Goal: Find specific page/section: Find specific page/section

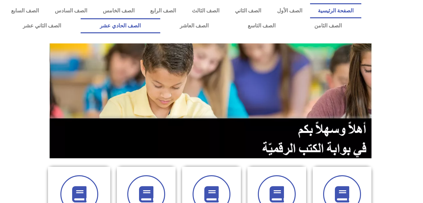
click at [160, 28] on link "الصف الحادي عشر" at bounding box center [121, 25] width 80 height 15
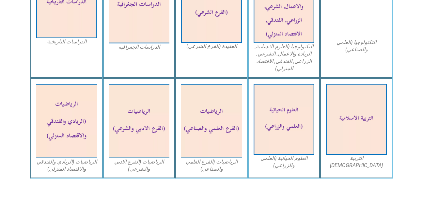
scroll to position [366, 0]
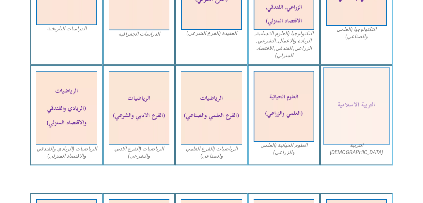
click at [347, 95] on img at bounding box center [356, 107] width 67 height 78
click at [365, 109] on img at bounding box center [356, 107] width 67 height 78
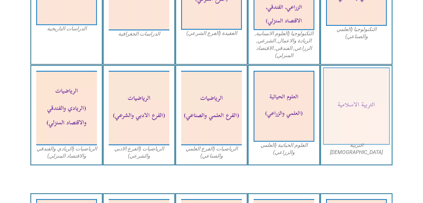
click at [365, 109] on img at bounding box center [356, 107] width 67 height 78
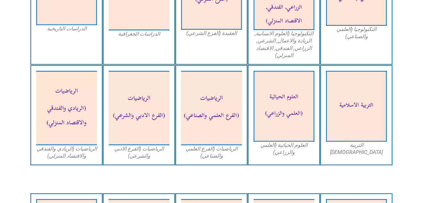
click at [367, 152] on div "التربية [DEMOGRAPHIC_DATA]" at bounding box center [356, 115] width 72 height 101
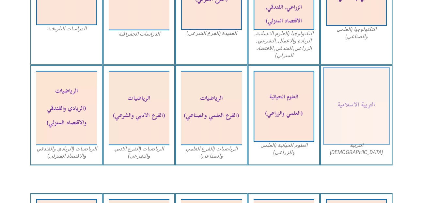
click at [347, 123] on img at bounding box center [356, 107] width 67 height 78
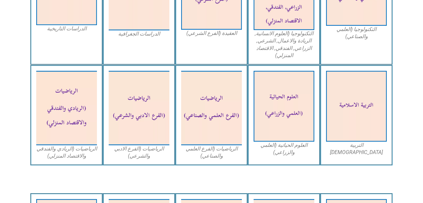
drag, startPoint x: 347, startPoint y: 123, endPoint x: 425, endPoint y: 75, distance: 92.3
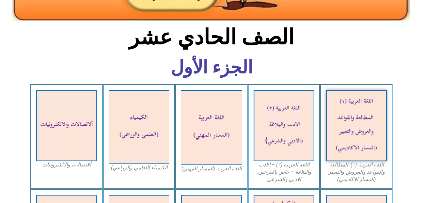
scroll to position [0, 0]
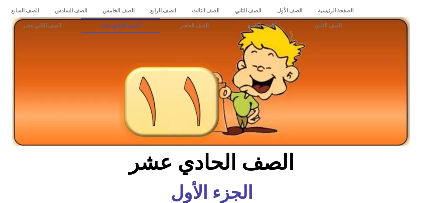
click at [146, 24] on link "الصف الحادي عشر" at bounding box center [121, 25] width 80 height 15
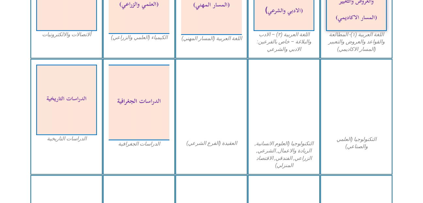
scroll to position [274, 0]
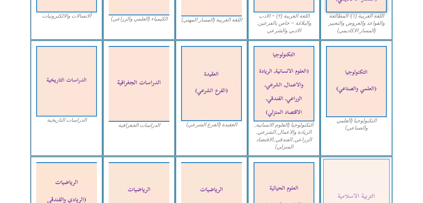
click at [364, 163] on img at bounding box center [356, 198] width 67 height 78
drag, startPoint x: 364, startPoint y: 163, endPoint x: 361, endPoint y: 181, distance: 18.5
click at [361, 181] on img at bounding box center [356, 198] width 67 height 78
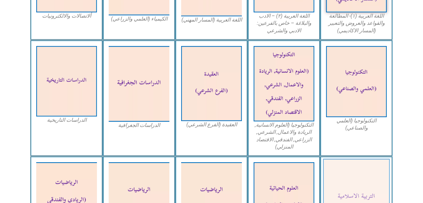
click at [361, 181] on img at bounding box center [356, 198] width 67 height 78
click at [360, 181] on img at bounding box center [356, 198] width 67 height 78
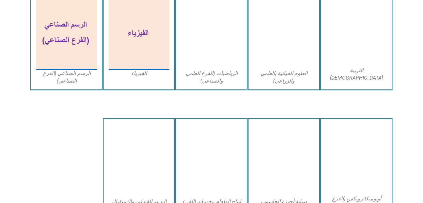
scroll to position [1253, 0]
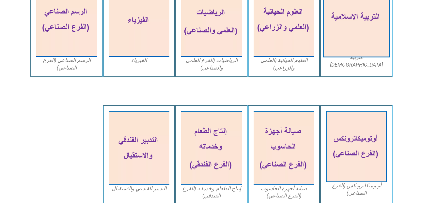
click at [370, 28] on img at bounding box center [356, 18] width 67 height 78
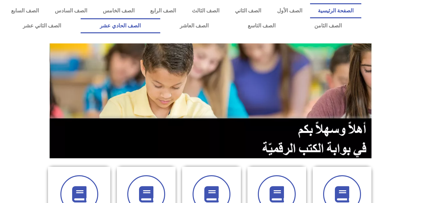
click at [146, 20] on link "الصف الحادي عشر" at bounding box center [121, 25] width 80 height 15
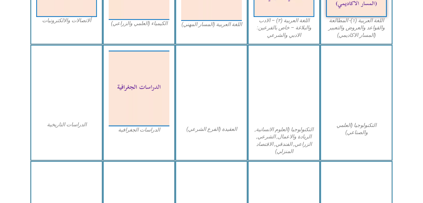
scroll to position [300, 0]
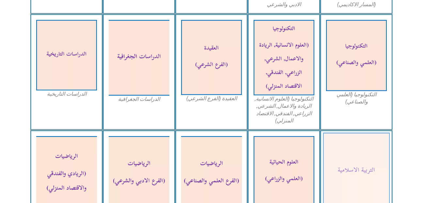
click at [378, 167] on img at bounding box center [356, 172] width 67 height 78
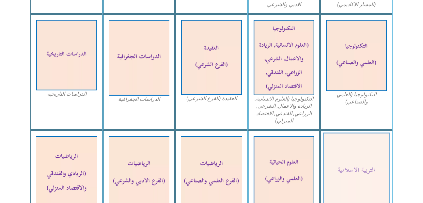
click at [378, 167] on img at bounding box center [356, 172] width 67 height 78
click at [342, 184] on img at bounding box center [356, 172] width 67 height 78
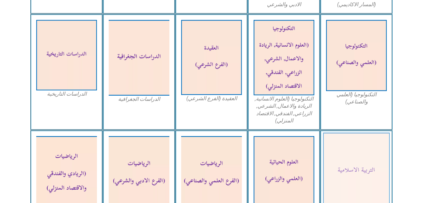
click at [342, 184] on img at bounding box center [356, 172] width 67 height 78
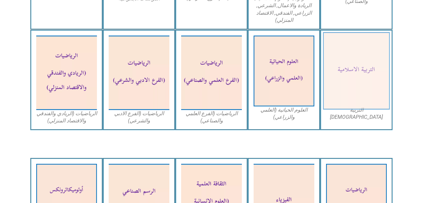
scroll to position [418, 0]
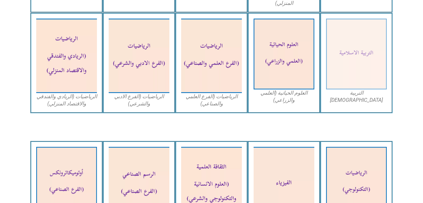
click at [355, 96] on figcaption "التربية الاسلامية" at bounding box center [356, 96] width 61 height 15
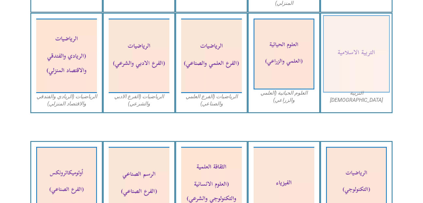
drag, startPoint x: 240, startPoint y: 98, endPoint x: 380, endPoint y: 45, distance: 149.5
click at [380, 45] on img at bounding box center [356, 54] width 67 height 78
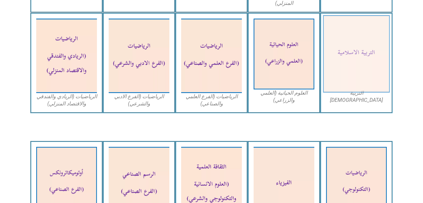
click at [380, 45] on img at bounding box center [356, 54] width 67 height 78
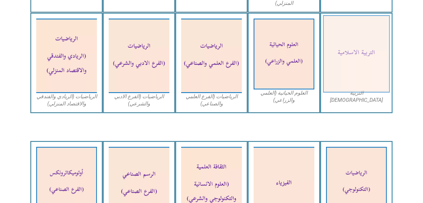
drag, startPoint x: 380, startPoint y: 45, endPoint x: 346, endPoint y: 25, distance: 39.7
click at [346, 25] on img at bounding box center [356, 54] width 67 height 78
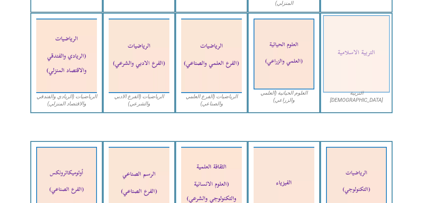
click at [346, 25] on img at bounding box center [356, 54] width 67 height 78
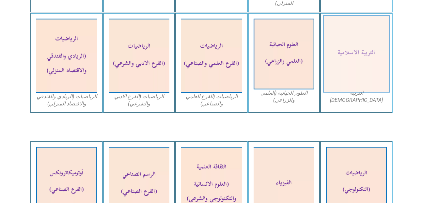
click at [346, 25] on img at bounding box center [356, 54] width 67 height 78
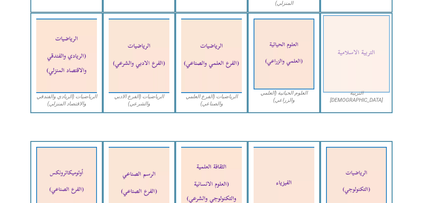
click at [346, 25] on img at bounding box center [356, 54] width 67 height 78
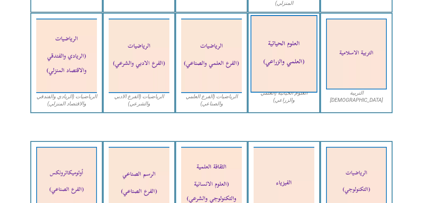
click at [286, 43] on img at bounding box center [284, 54] width 67 height 78
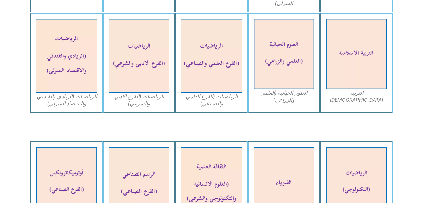
click at [245, 65] on div "الرياضيات (الفرع العلمي والصناعي)" at bounding box center [211, 63] width 72 height 101
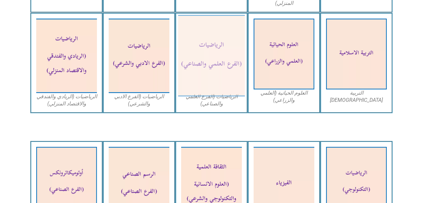
click at [218, 75] on img at bounding box center [211, 56] width 67 height 82
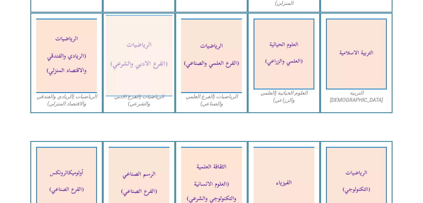
click at [136, 81] on img at bounding box center [139, 56] width 67 height 82
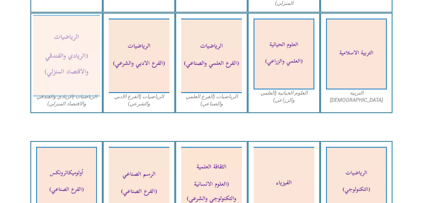
drag, startPoint x: 136, startPoint y: 81, endPoint x: 49, endPoint y: 73, distance: 87.2
click at [49, 73] on div "التربية الاسلامية العلوم الحياتية (العلمي والزراعي) الرياضيات (الفرع العلمي وال…" at bounding box center [211, 63] width 362 height 101
click at [49, 73] on img at bounding box center [66, 56] width 67 height 82
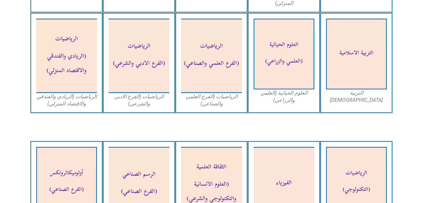
drag, startPoint x: 49, startPoint y: 73, endPoint x: 407, endPoint y: -31, distance: 372.7
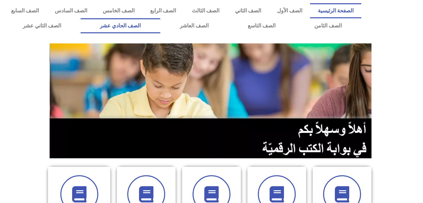
click at [155, 23] on link "الصف الحادي عشر" at bounding box center [121, 25] width 80 height 15
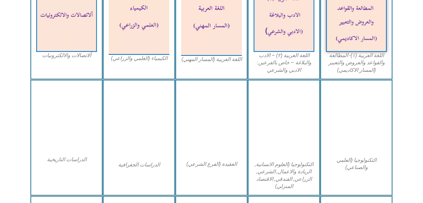
scroll to position [235, 0]
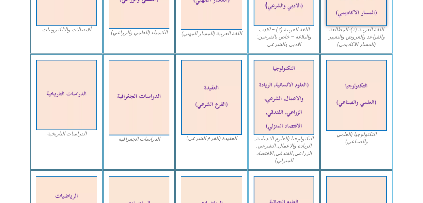
scroll to position [261, 0]
